Goal: Task Accomplishment & Management: Manage account settings

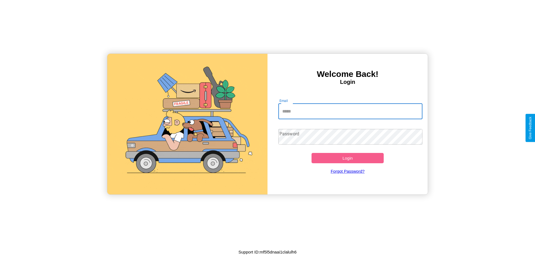
click at [350, 111] on input "Email" at bounding box center [350, 112] width 144 height 16
type input "**********"
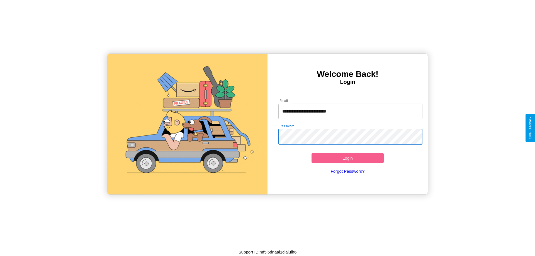
click at [347, 158] on button "Login" at bounding box center [347, 158] width 72 height 10
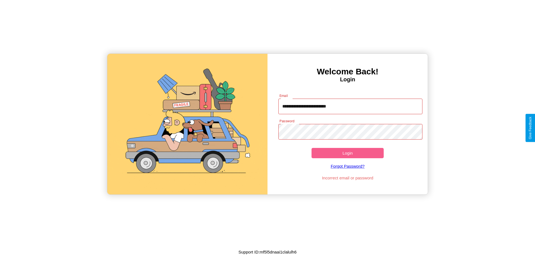
click at [347, 153] on button "Login" at bounding box center [347, 153] width 72 height 10
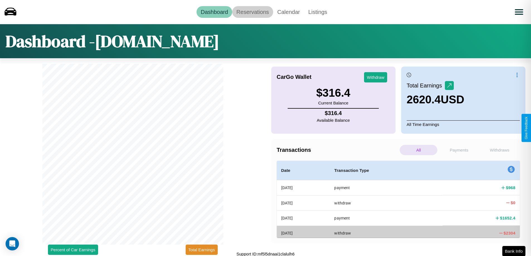
click at [252, 12] on link "Reservations" at bounding box center [252, 12] width 41 height 12
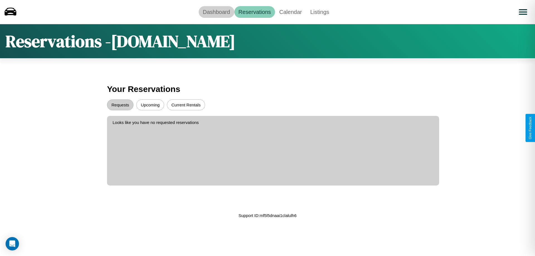
click at [216, 12] on link "Dashboard" at bounding box center [217, 12] width 36 height 12
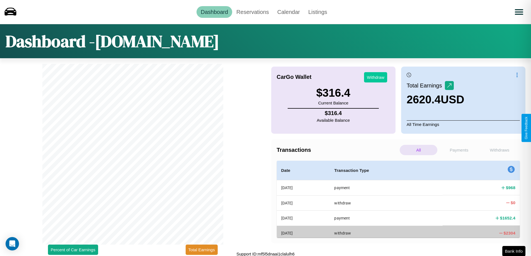
click at [375, 77] on button "Withdraw" at bounding box center [375, 77] width 23 height 10
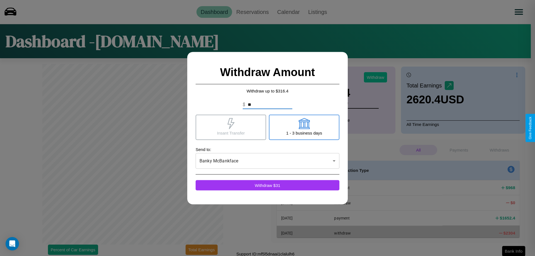
type input "*"
type input "***"
click at [304, 127] on icon at bounding box center [303, 123] width 11 height 11
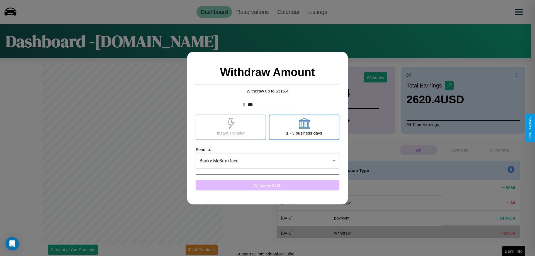
click at [267, 185] on button "Withdraw $ 130" at bounding box center [268, 185] width 144 height 10
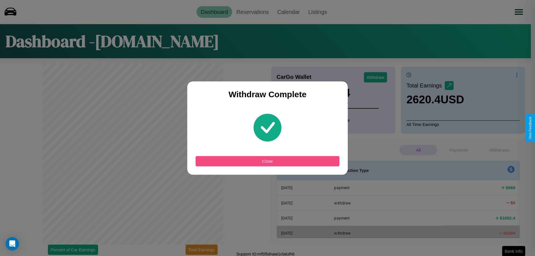
click at [267, 161] on button "Close" at bounding box center [268, 161] width 144 height 10
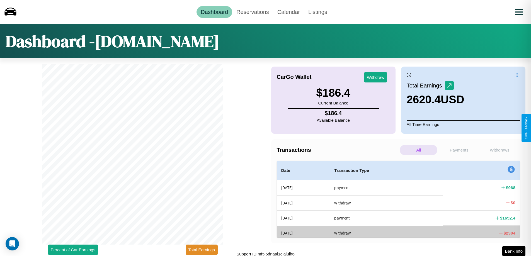
scroll to position [2, 0]
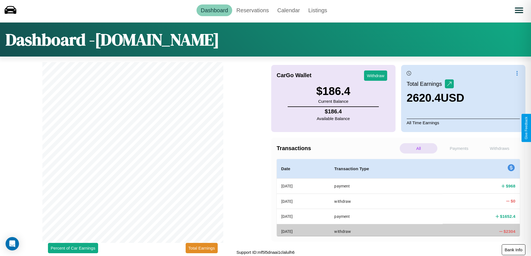
click at [513, 250] on button "Bank Info" at bounding box center [513, 249] width 24 height 11
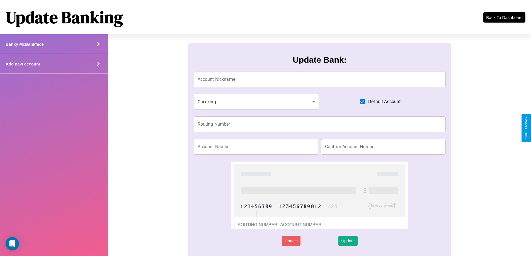
click at [54, 64] on div "Add new account" at bounding box center [54, 64] width 108 height 20
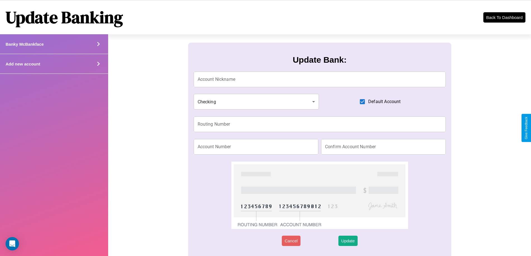
click at [54, 64] on div "Add new account" at bounding box center [54, 64] width 108 height 20
click at [98, 64] on icon at bounding box center [98, 64] width 8 height 8
click at [504, 17] on button "Back To Dashboard" at bounding box center [503, 17] width 43 height 11
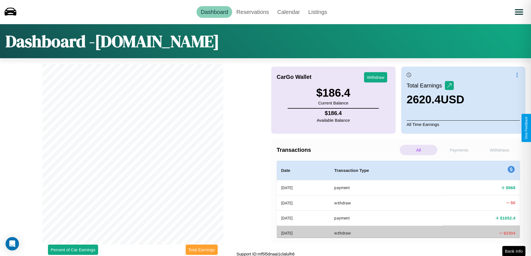
click at [201, 250] on button "Total Earnings" at bounding box center [201, 250] width 32 height 10
